Goal: Task Accomplishment & Management: Use online tool/utility

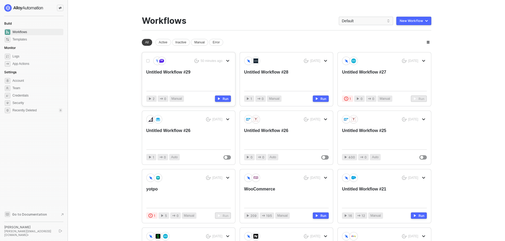
click at [180, 73] on div "Untitled Workflow #29" at bounding box center [180, 77] width 68 height 17
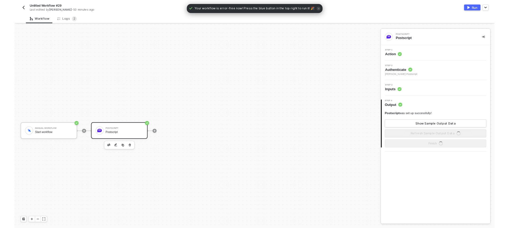
scroll to position [10, 0]
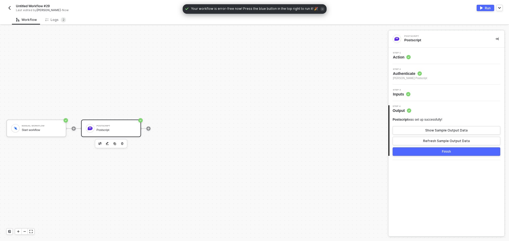
click at [421, 54] on div "Step 1 Action" at bounding box center [446, 56] width 115 height 8
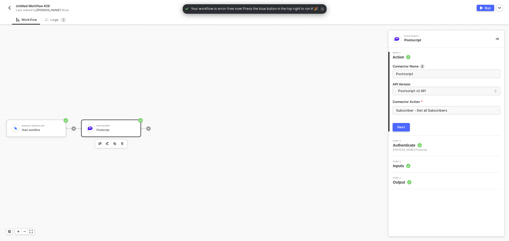
click at [426, 103] on label "Connector Action" at bounding box center [446, 102] width 108 height 5
click at [426, 109] on input "Subscriber - Get all Subscribers" at bounding box center [446, 110] width 108 height 8
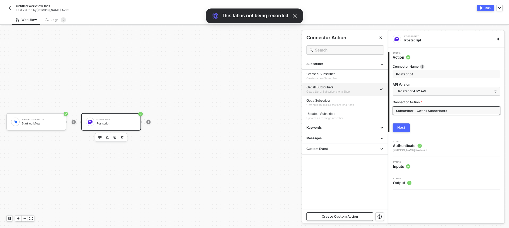
click at [340, 216] on div "Create Custom Action" at bounding box center [340, 216] width 36 height 4
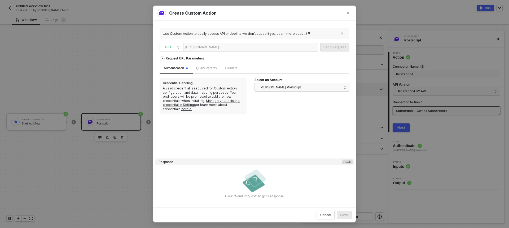
click at [237, 47] on div at bounding box center [235, 47] width 33 height 8
click at [325, 49] on div "Send Request" at bounding box center [334, 47] width 23 height 4
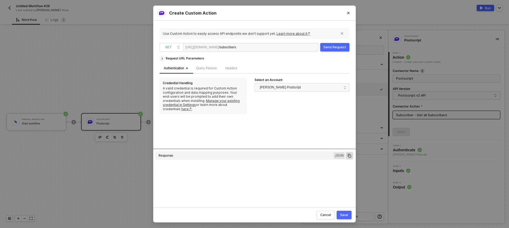
type textarea "HTTP/1.1 200 OK { "data": { "page_info": { "page": 1, "total_pages": 1 }, "subs…"
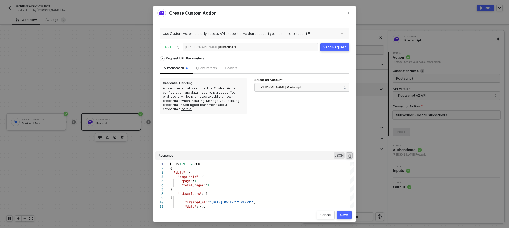
click at [343, 215] on div "Save" at bounding box center [344, 214] width 8 height 4
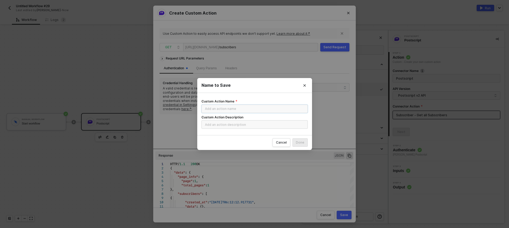
click at [240, 111] on input "Custom Action Name" at bounding box center [254, 108] width 106 height 8
type input "v2 subscribers"
click at [237, 125] on input "Custom Action Description" at bounding box center [254, 124] width 106 height 8
type input "list"
click at [300, 140] on div "Done" at bounding box center [300, 142] width 8 height 4
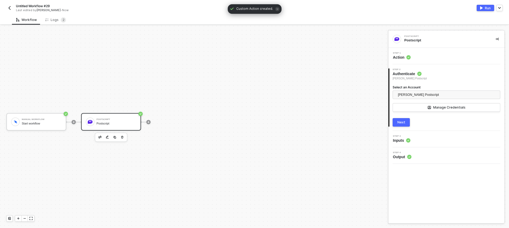
click at [481, 8] on img "button" at bounding box center [481, 7] width 3 height 3
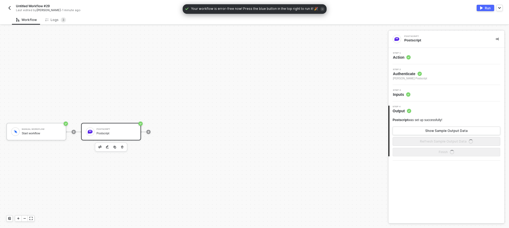
scroll to position [10, 0]
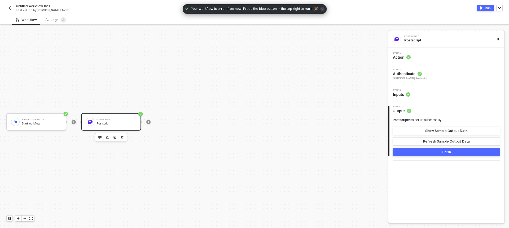
click at [55, 25] on div "Workflow Logs 3 Manual Workflow Start workflow Postscript Postscript Postscript…" at bounding box center [254, 121] width 509 height 213
click at [55, 23] on div "Logs 3" at bounding box center [55, 20] width 29 height 10
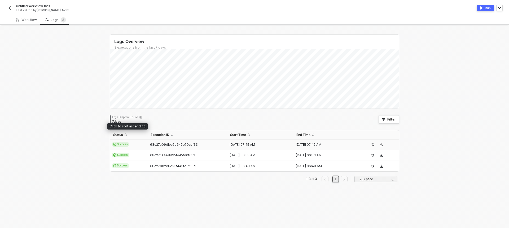
click at [140, 140] on td "Success" at bounding box center [128, 144] width 37 height 11
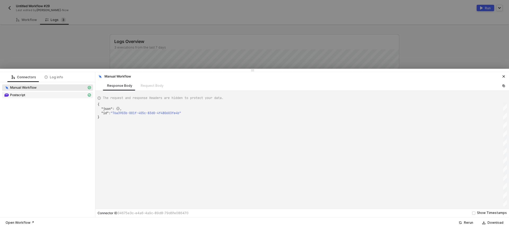
click at [56, 94] on div "Postscript" at bounding box center [45, 94] width 82 height 5
type textarea "{ "json": { "subscribers": [ { "created_at": "2024-03-20T06:12:12.917731", "dat…"
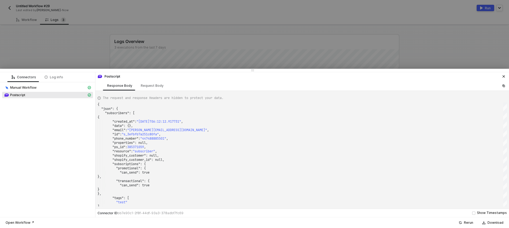
click at [58, 56] on div at bounding box center [254, 114] width 509 height 228
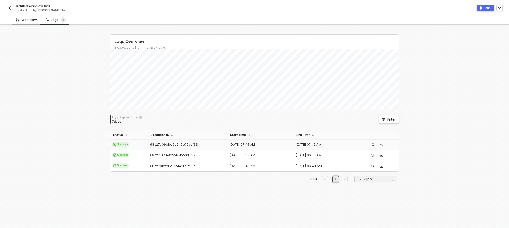
click at [32, 21] on div "Workflow" at bounding box center [26, 20] width 21 height 4
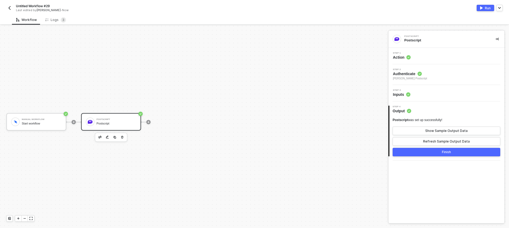
click at [441, 55] on div "Step 1 Action" at bounding box center [446, 56] width 115 height 8
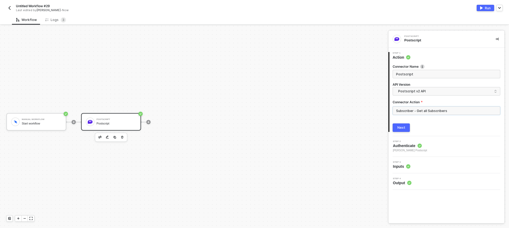
click at [449, 110] on input "Subscriber - Get all Subscribers" at bounding box center [446, 110] width 108 height 8
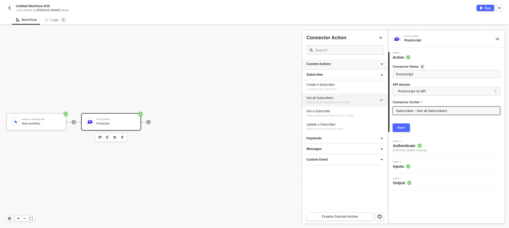
click at [350, 67] on div "Custom Actions" at bounding box center [345, 64] width 86 height 11
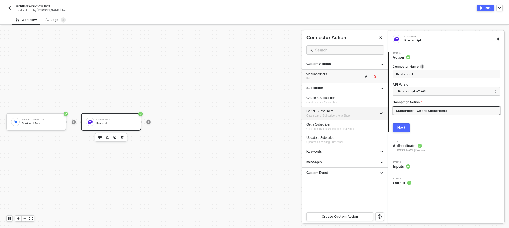
click at [344, 75] on div "v2 subscribers" at bounding box center [334, 74] width 57 height 5
type input "list"
type input "Custom - v2 subscribers"
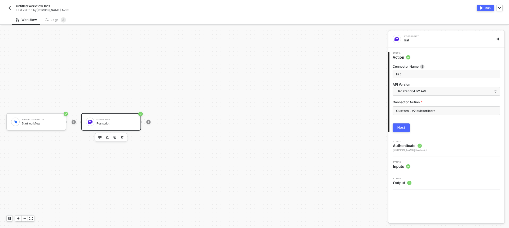
click at [484, 8] on button "Run" at bounding box center [484, 8] width 17 height 6
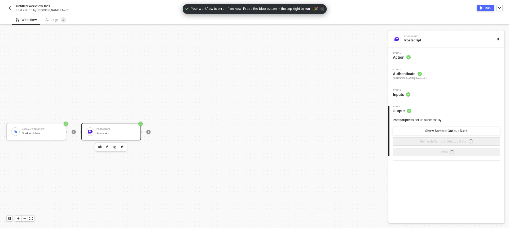
scroll to position [10, 0]
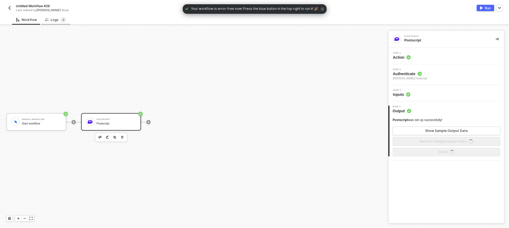
click at [50, 20] on div "Logs 4" at bounding box center [55, 19] width 21 height 5
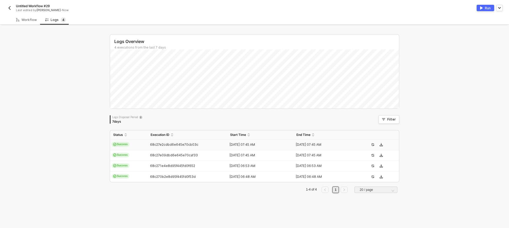
click at [134, 140] on td "Success" at bounding box center [128, 144] width 37 height 11
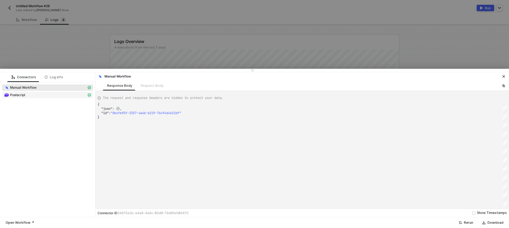
click at [53, 96] on div "Postscript" at bounding box center [45, 94] width 82 height 5
type textarea "{ "json": { "subscribers": [ { "created_at": "2024-03-20T06:12:12.917731", "dat…"
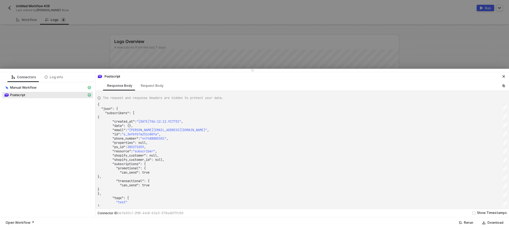
click at [61, 38] on div at bounding box center [254, 114] width 509 height 228
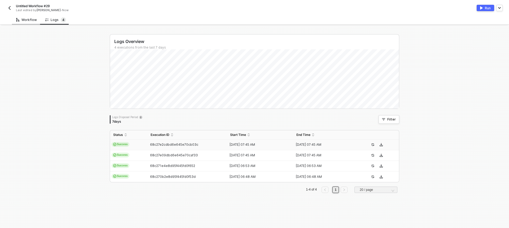
click at [21, 19] on div "Workflow" at bounding box center [26, 20] width 21 height 4
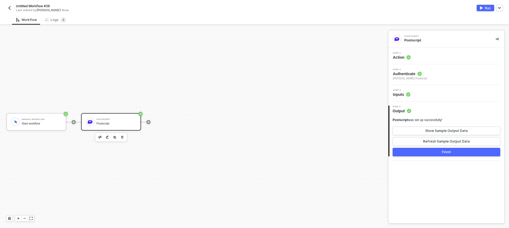
click at [457, 92] on div "Step 3 Inputs" at bounding box center [446, 93] width 115 height 8
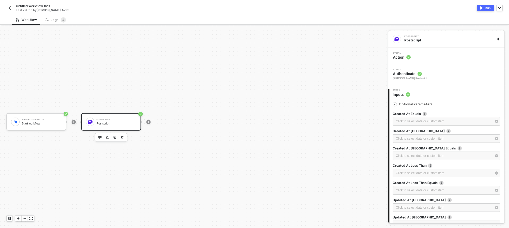
click at [451, 55] on div "Step 1 Action" at bounding box center [446, 56] width 115 height 8
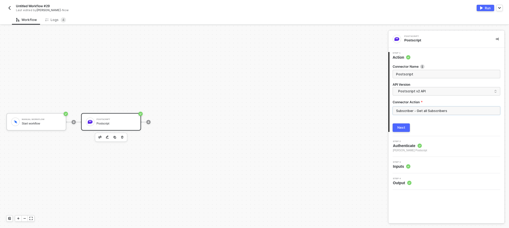
click at [450, 111] on input "Subscriber - Get all Subscribers" at bounding box center [446, 110] width 108 height 8
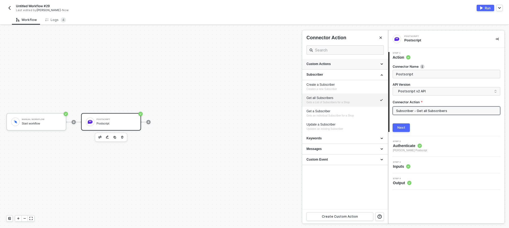
click at [355, 64] on div "Custom Actions" at bounding box center [344, 64] width 77 height 5
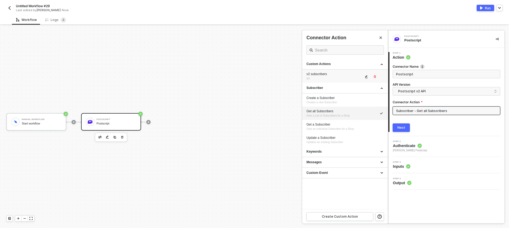
click at [342, 75] on div "v2 subscribers" at bounding box center [334, 74] width 57 height 5
type input "list"
type input "Custom - v2 subscribers"
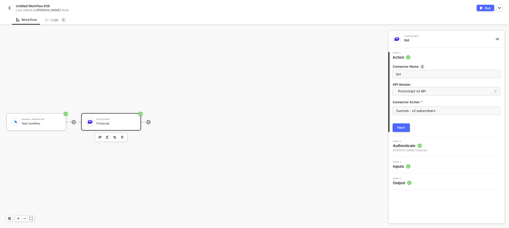
click at [401, 124] on button "Next" at bounding box center [400, 127] width 17 height 8
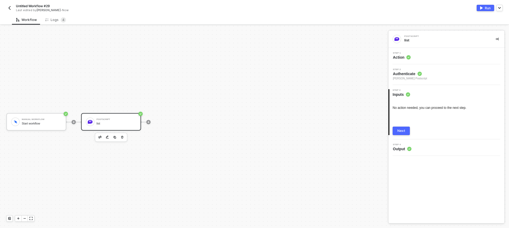
click at [401, 131] on div "Next" at bounding box center [401, 131] width 8 height 4
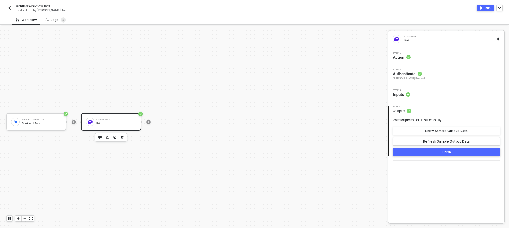
click at [451, 130] on div "Show Sample Output Data" at bounding box center [446, 131] width 42 height 4
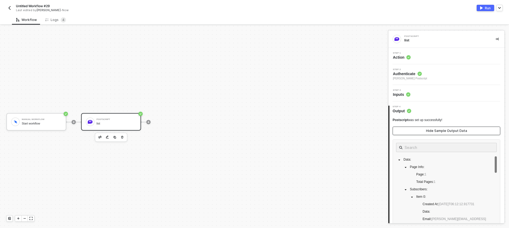
click at [451, 130] on div "Hide Sample Output Data" at bounding box center [446, 131] width 41 height 4
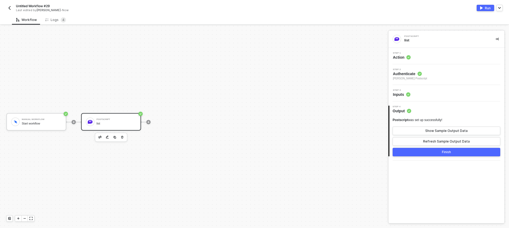
click at [484, 8] on button "Run" at bounding box center [484, 8] width 17 height 6
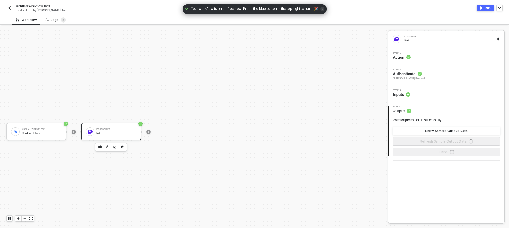
scroll to position [10, 0]
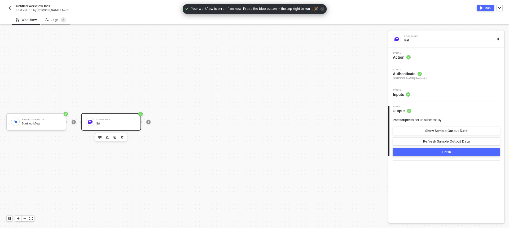
click at [61, 16] on div "Logs 5" at bounding box center [55, 20] width 29 height 10
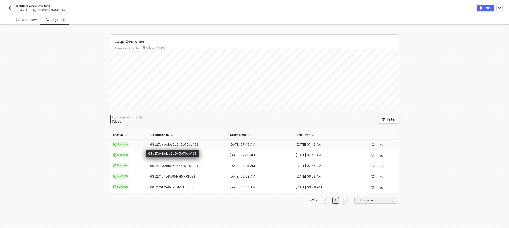
click at [161, 144] on span "68c27e4bdbd6e645e70cb163" at bounding box center [174, 144] width 48 height 4
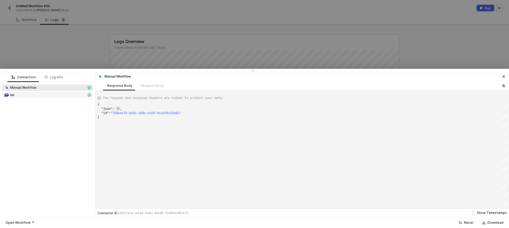
click at [55, 97] on div "list" at bounding box center [45, 94] width 82 height 5
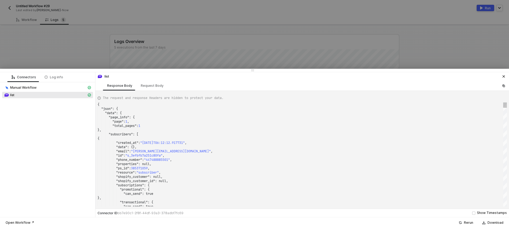
scroll to position [0, 0]
type textarea "{ "json": { "data": { "page_info": { "page": 1, "total_pages": 1 }, "subscriber…"
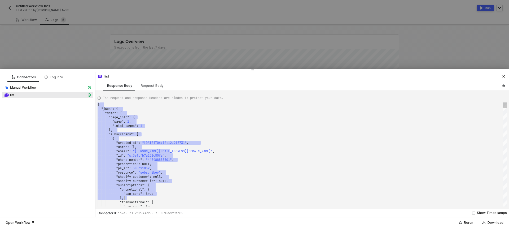
drag, startPoint x: 100, startPoint y: 105, endPoint x: 159, endPoint y: 196, distance: 109.1
click at [78, 51] on div at bounding box center [254, 114] width 509 height 228
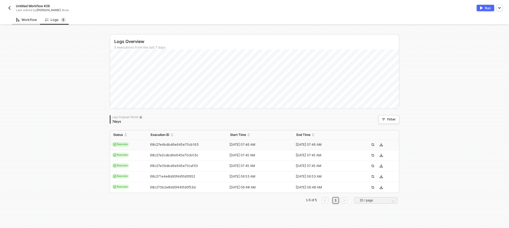
click at [35, 22] on div "Workflow" at bounding box center [26, 20] width 29 height 10
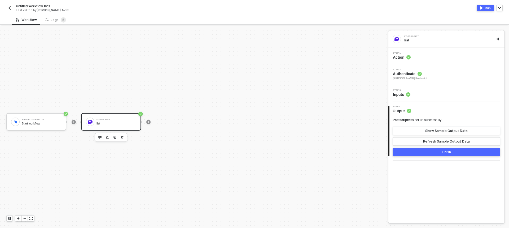
click at [421, 55] on div "Step 1 Action" at bounding box center [446, 56] width 115 height 8
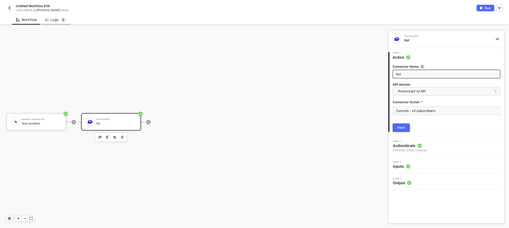
click at [62, 21] on span "5" at bounding box center [63, 20] width 2 height 4
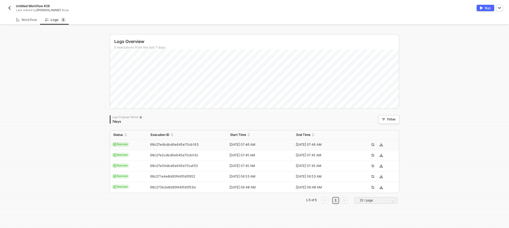
click at [180, 141] on td "68c27e4bdbd6e645e70cb163" at bounding box center [186, 144] width 79 height 11
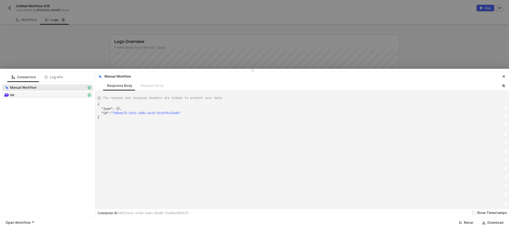
click at [62, 97] on div "list" at bounding box center [45, 94] width 82 height 5
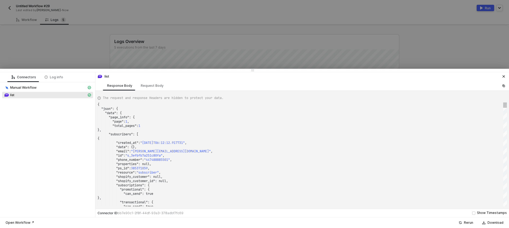
type textarea ""data": {}, "email": "oliver@test.com", "id": "s_3efbfb7a251c80fa", "phone_numb…"
drag, startPoint x: 164, startPoint y: 152, endPoint x: 135, endPoint y: 152, distance: 28.4
drag, startPoint x: 79, startPoint y: 20, endPoint x: 61, endPoint y: 19, distance: 18.1
click at [79, 20] on div at bounding box center [254, 114] width 509 height 228
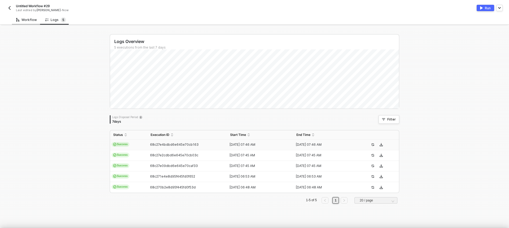
click at [33, 20] on div "Workflow" at bounding box center [26, 20] width 21 height 4
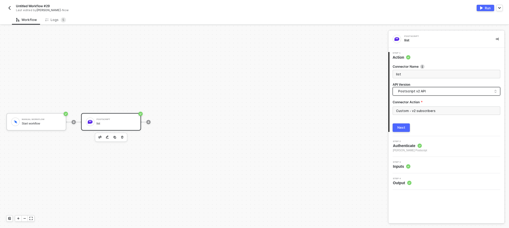
click at [434, 91] on span "Postscript v2 API" at bounding box center [447, 91] width 99 height 6
click at [426, 106] on div "Postscript v1 API" at bounding box center [446, 103] width 105 height 11
click at [427, 108] on input "Custom - v2 subscribers" at bounding box center [446, 110] width 108 height 8
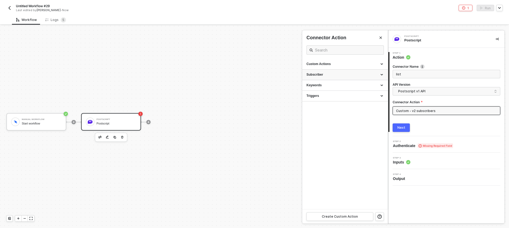
click at [350, 74] on div "Subscriber" at bounding box center [344, 74] width 77 height 5
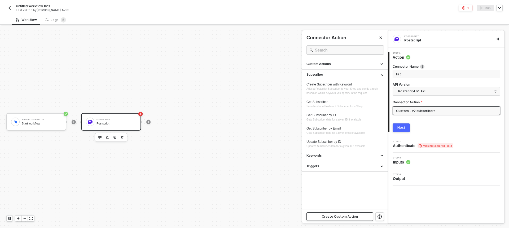
click at [360, 215] on button "Create Custom Action" at bounding box center [339, 216] width 67 height 8
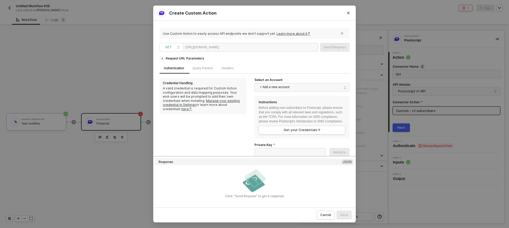
click at [244, 49] on div at bounding box center [235, 47] width 33 height 8
click at [214, 69] on div "Query Params" at bounding box center [202, 68] width 29 height 10
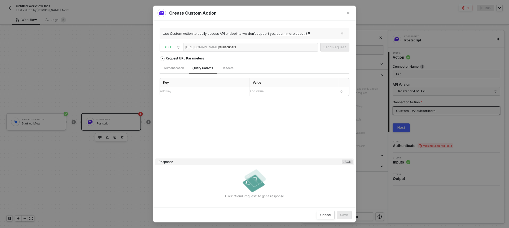
click at [208, 91] on div "Add key ﻿" at bounding box center [202, 91] width 85 height 5
click at [259, 94] on div "Add value ﻿" at bounding box center [291, 91] width 85 height 5
click at [296, 67] on div "Authentication Query Params 1 Headers" at bounding box center [255, 68] width 190 height 11
click at [167, 68] on div "Authentication" at bounding box center [174, 68] width 20 height 5
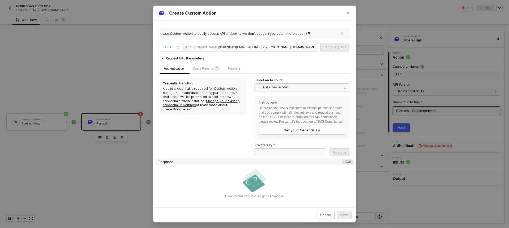
click at [306, 87] on span "+ Add a new account" at bounding box center [303, 87] width 86 height 8
click at [302, 96] on span "Sean Galeon's Postscript" at bounding box center [299, 99] width 85 height 8
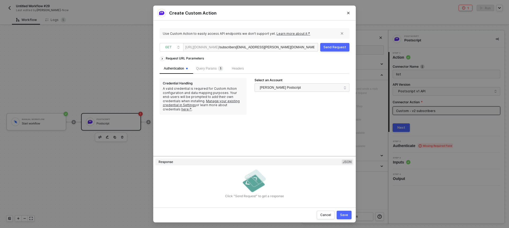
click at [331, 46] on div "Send Request" at bounding box center [334, 47] width 23 height 4
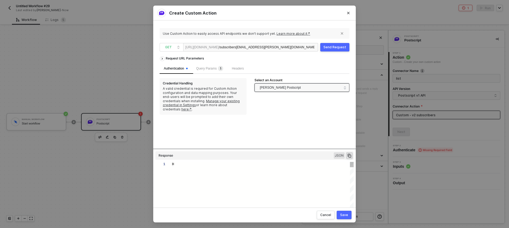
type textarea "HTTP/1.1 200 OK { "data": { "success": true, "subscriber": { "id": "12izoYrBuXN…"
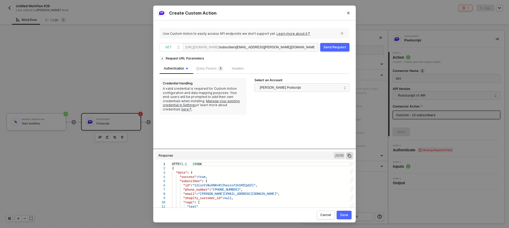
click at [343, 214] on div "Save" at bounding box center [344, 214] width 8 height 4
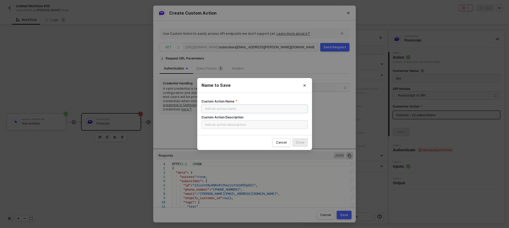
click at [259, 112] on input "Custom Action Name" at bounding box center [254, 108] width 106 height 8
type input "v1 get subscirber via emial"
click at [258, 126] on input "Custom Action Description" at bounding box center [254, 124] width 106 height 8
type input "v1"
click at [297, 141] on div "Done" at bounding box center [300, 142] width 8 height 4
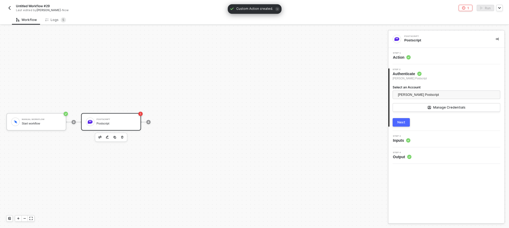
click at [430, 56] on div "Step 1 Action" at bounding box center [446, 56] width 115 height 8
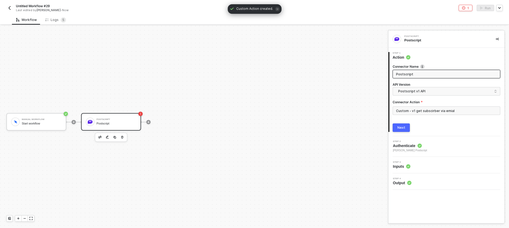
click at [407, 128] on button "Next" at bounding box center [400, 127] width 17 height 8
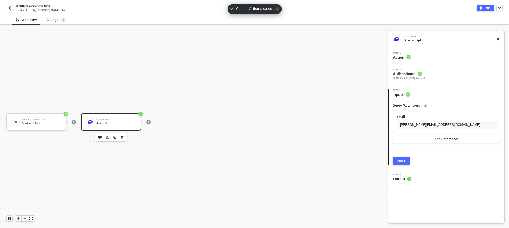
click at [404, 160] on div "Next" at bounding box center [401, 160] width 8 height 4
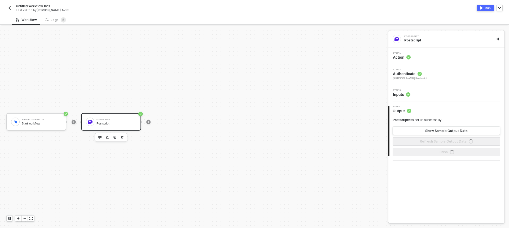
click at [437, 132] on div "Show Sample Output Data" at bounding box center [446, 131] width 42 height 4
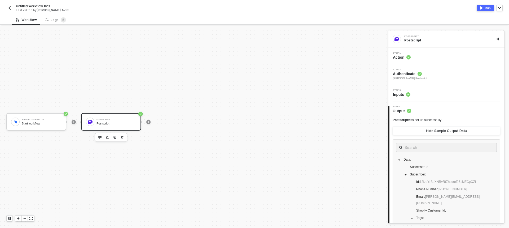
click at [483, 9] on button "Run" at bounding box center [484, 8] width 17 height 6
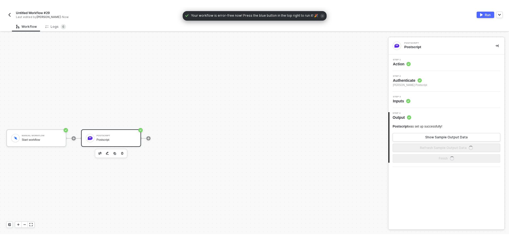
scroll to position [10, 0]
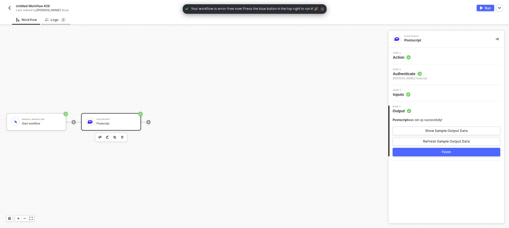
click at [56, 17] on div "Logs 6" at bounding box center [55, 19] width 21 height 5
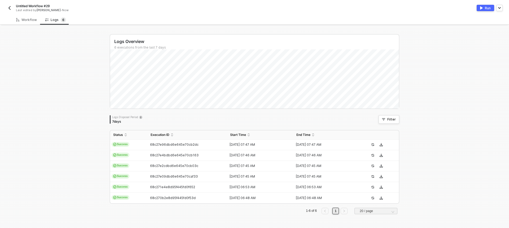
click at [168, 141] on td "68c27e96dbd6e645e70cb2dc" at bounding box center [186, 144] width 79 height 11
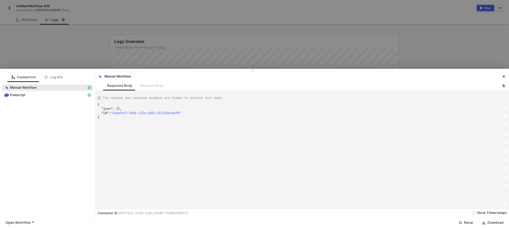
click at [69, 99] on div "Manual Workflow Postscript" at bounding box center [47, 91] width 95 height 19
click at [68, 98] on span "Postscript" at bounding box center [47, 95] width 91 height 6
type textarea "{ "json": { "data": { "success": true, "subscriber": { "id": "12izoYrBuXNRvRtZh…"
